Goal: Task Accomplishment & Management: Manage account settings

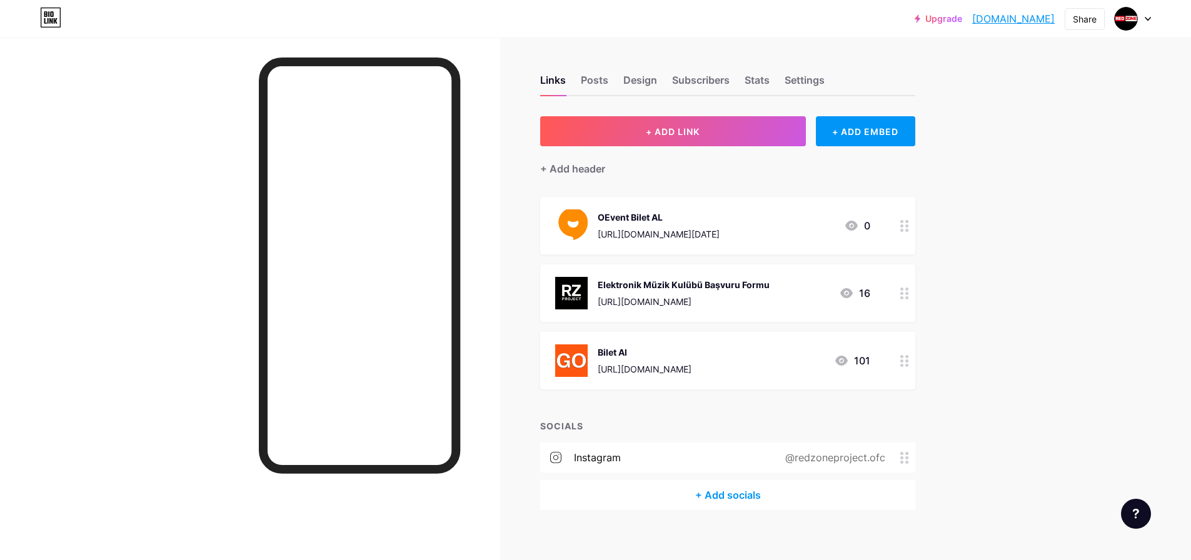
scroll to position [3, 0]
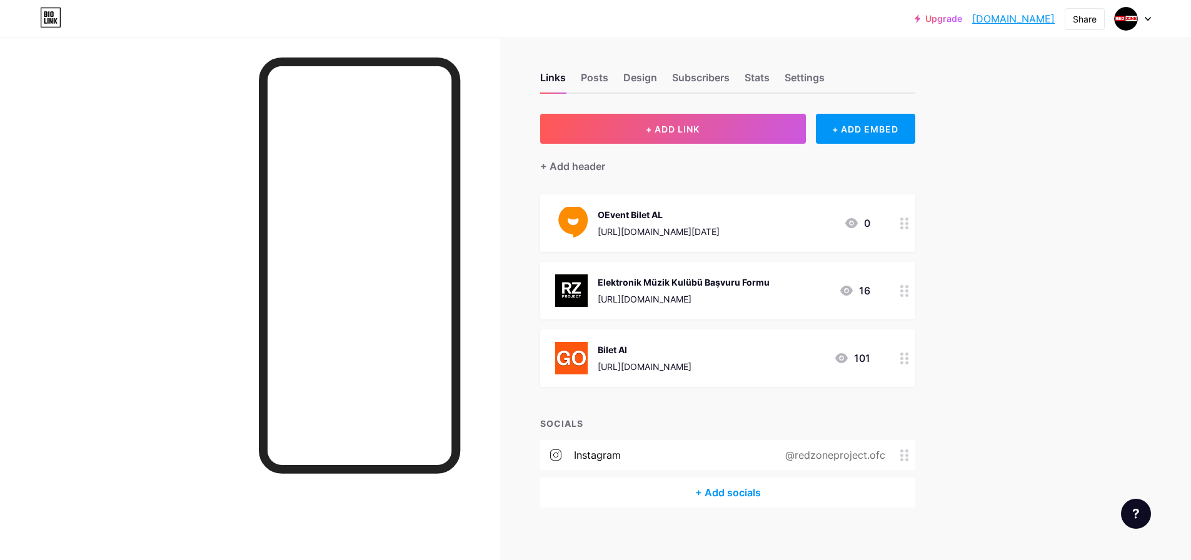
click at [887, 345] on div "Bilet Al [URL][DOMAIN_NAME] 101" at bounding box center [727, 359] width 375 height 58
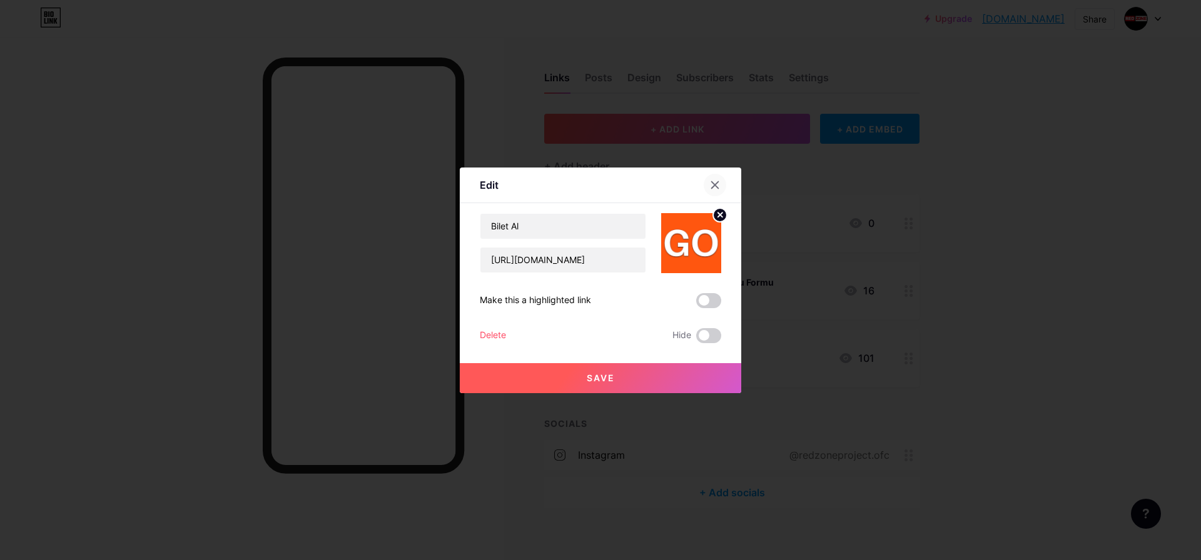
click at [720, 181] on div at bounding box center [714, 185] width 23 height 23
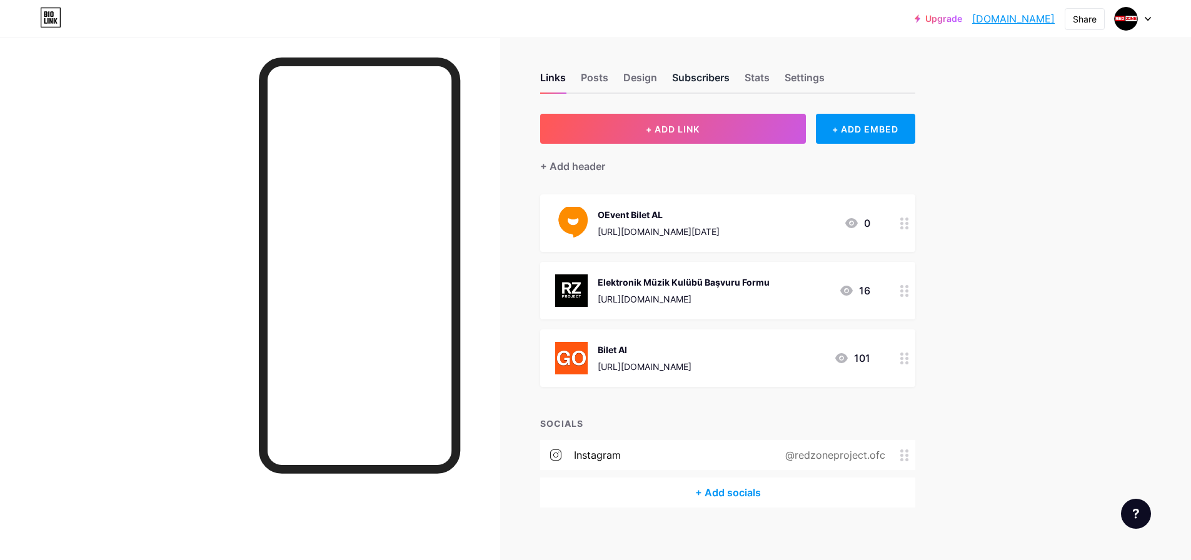
click at [702, 76] on div "Subscribers" at bounding box center [701, 81] width 58 height 23
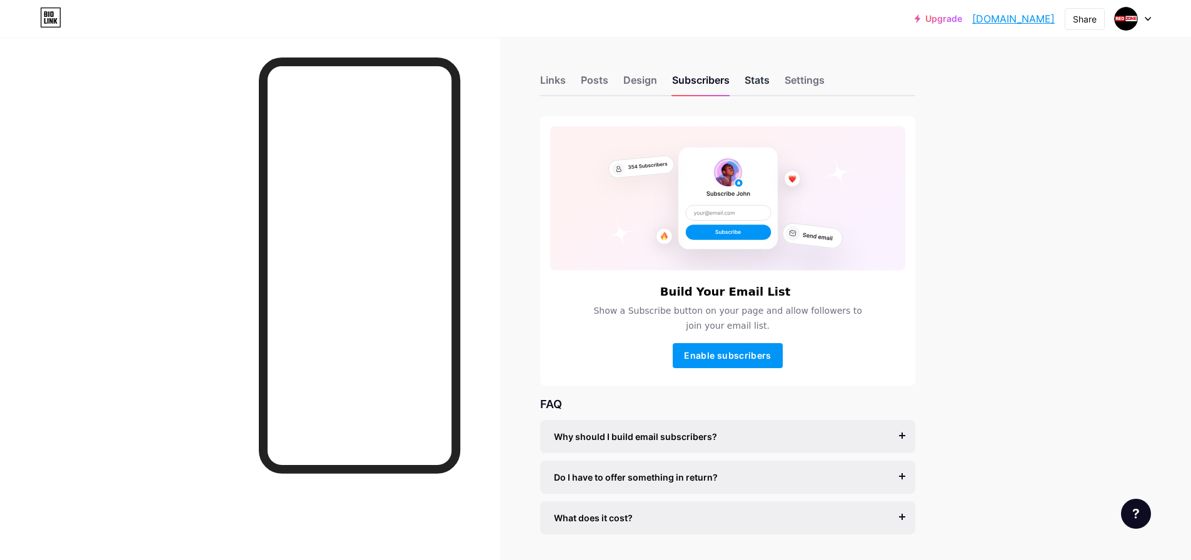
click at [762, 83] on div "Stats" at bounding box center [757, 84] width 25 height 23
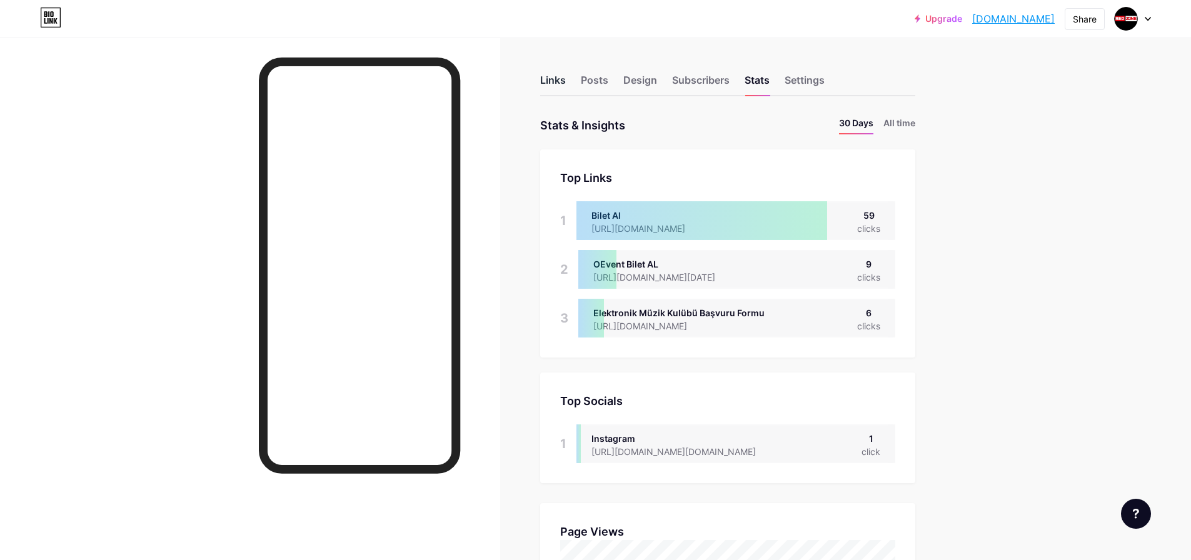
click at [555, 76] on div "Links" at bounding box center [553, 84] width 26 height 23
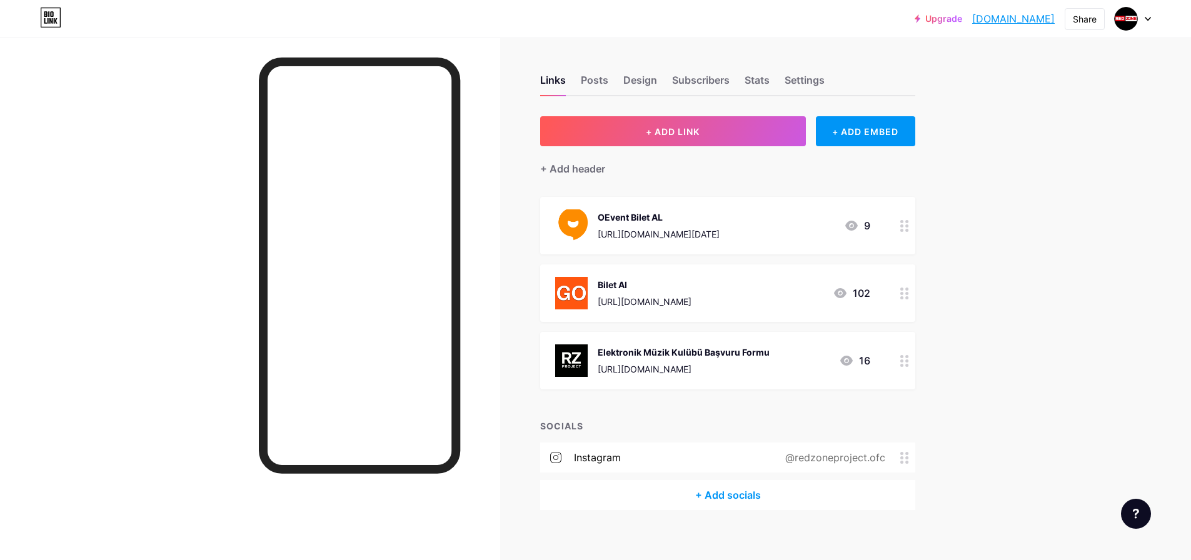
click at [692, 283] on div "Bilet Al" at bounding box center [645, 284] width 94 height 13
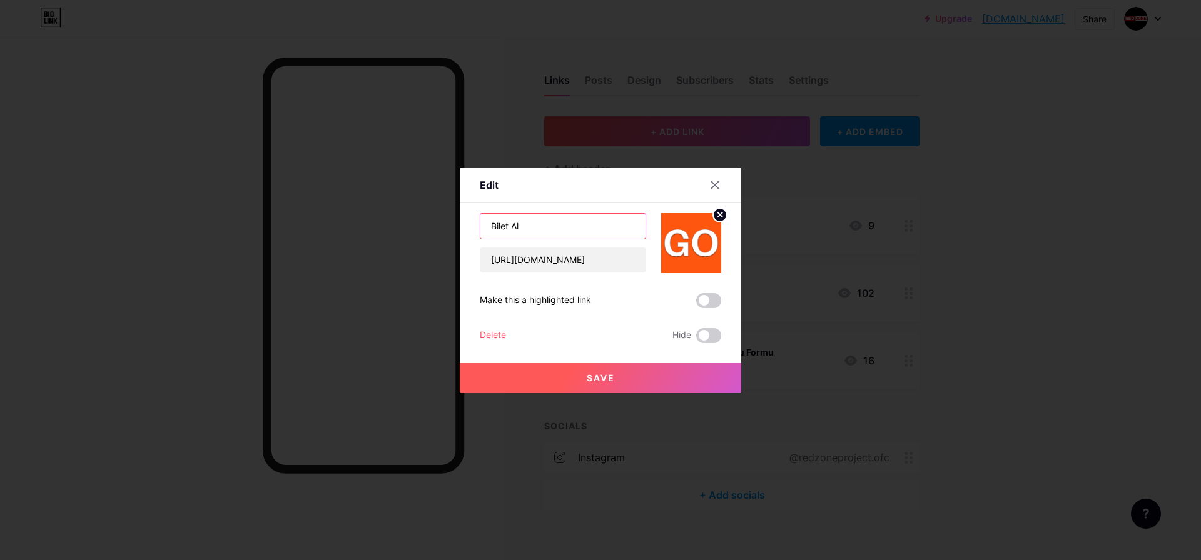
click at [545, 225] on input "Bilet Al" at bounding box center [562, 226] width 165 height 25
click at [545, 224] on input "Bilet Al" at bounding box center [562, 226] width 165 height 25
type input "Konaklamalı Bilet Al"
click at [640, 378] on button "Save" at bounding box center [600, 378] width 281 height 30
